Goal: Find specific page/section: Find specific page/section

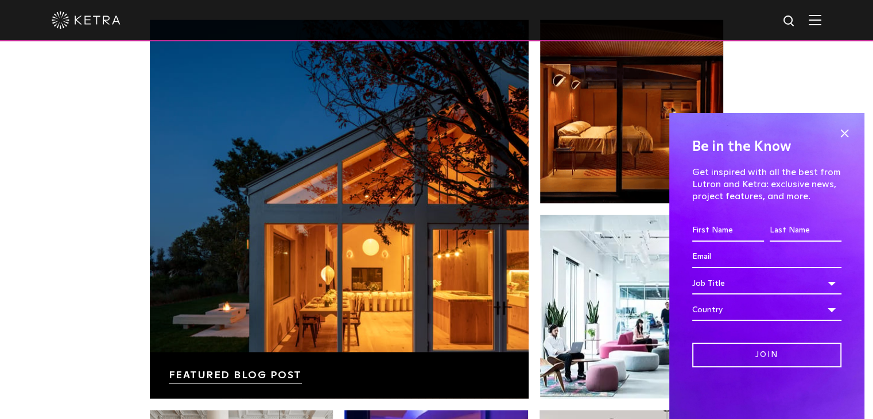
scroll to position [1665, 0]
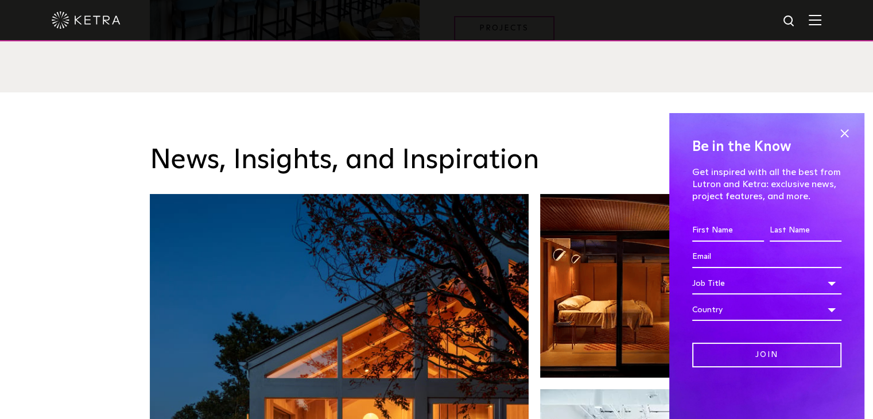
click at [822, 25] on img at bounding box center [815, 19] width 13 height 11
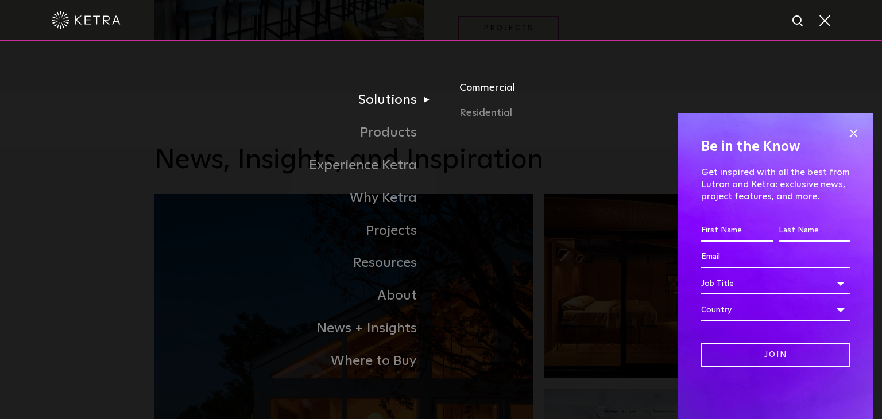
click at [480, 91] on link "Commercial" at bounding box center [593, 92] width 269 height 25
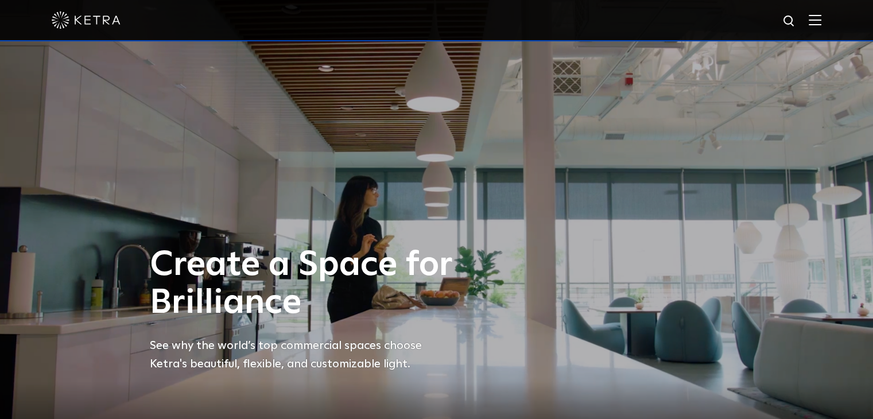
click at [89, 19] on img at bounding box center [86, 19] width 69 height 17
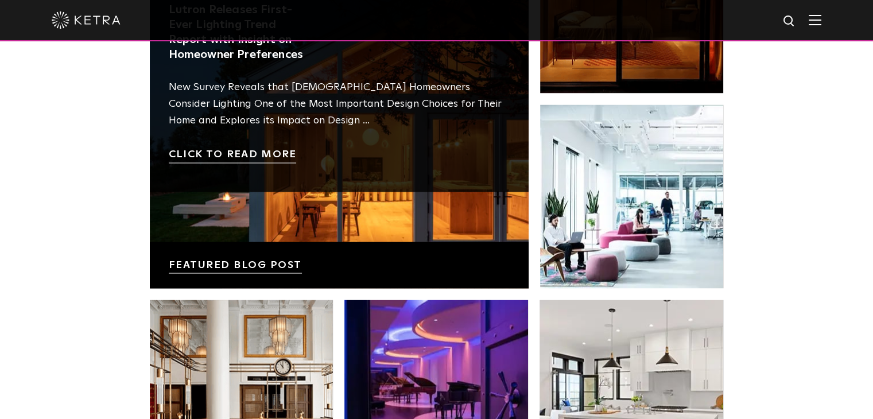
scroll to position [1724, 0]
